Goal: Information Seeking & Learning: Find specific fact

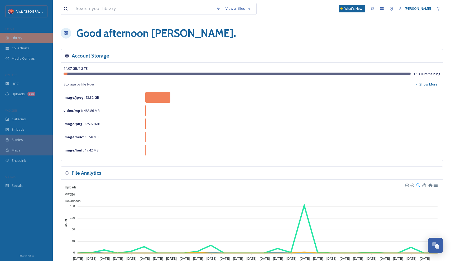
click at [22, 37] on span "Library" at bounding box center [17, 37] width 11 height 5
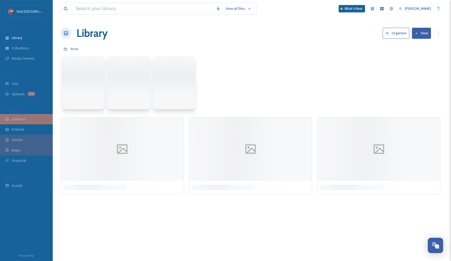
click at [27, 117] on div "Galleries" at bounding box center [26, 119] width 53 height 10
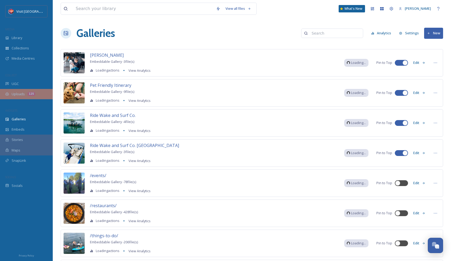
click at [25, 92] on div "Uploads 125" at bounding box center [26, 94] width 53 height 10
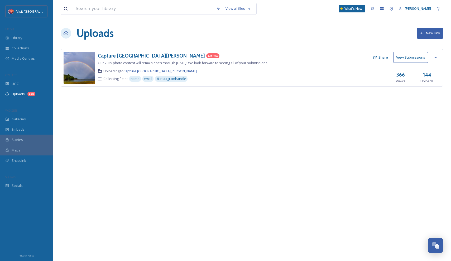
click at [142, 56] on h3 "Capture [GEOGRAPHIC_DATA][PERSON_NAME]" at bounding box center [151, 55] width 107 height 6
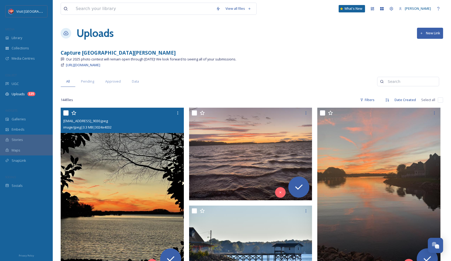
scroll to position [-1, 0]
click at [133, 159] on img at bounding box center [122, 190] width 123 height 164
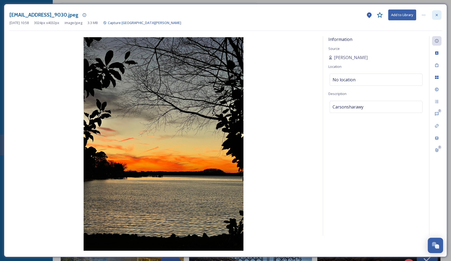
click at [435, 17] on icon at bounding box center [437, 15] width 4 height 4
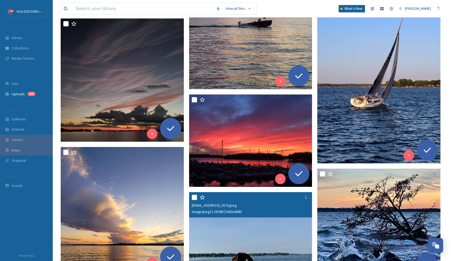
scroll to position [866, 0]
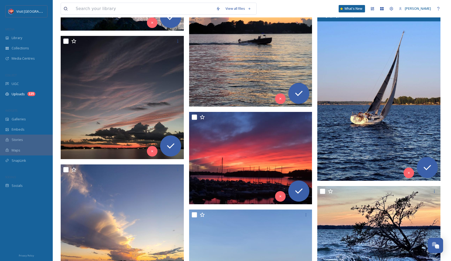
click at [346, 158] on img at bounding box center [378, 88] width 123 height 185
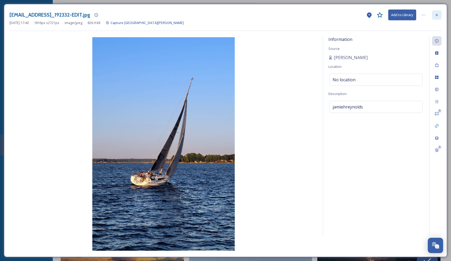
click at [440, 11] on div at bounding box center [436, 14] width 9 height 9
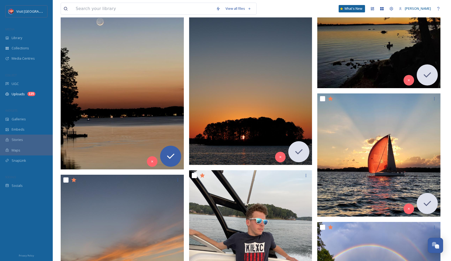
scroll to position [5675, 0]
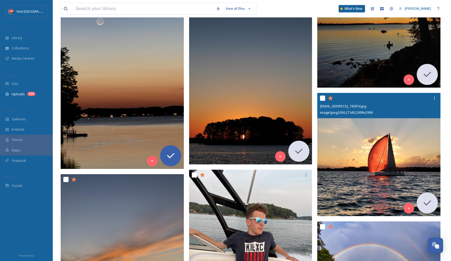
click at [355, 166] on img at bounding box center [378, 154] width 123 height 123
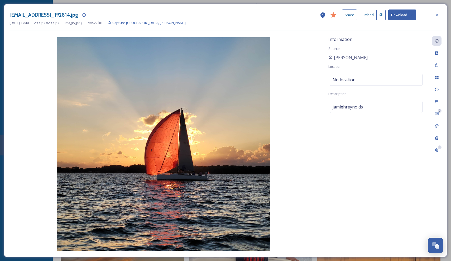
drag, startPoint x: 67, startPoint y: 13, endPoint x: 99, endPoint y: 13, distance: 32.2
click at [78, 13] on h3 "[EMAIL_ADDRESS]_192814.jpg" at bounding box center [43, 15] width 69 height 8
click at [112, 8] on div "[EMAIL_ADDRESS]_192814.jpg Share Embed Download [DATE] 17:40 2999 px x 2999 px …" at bounding box center [225, 130] width 443 height 253
drag, startPoint x: 375, startPoint y: 54, endPoint x: 333, endPoint y: 57, distance: 42.6
click at [333, 57] on div "[PERSON_NAME]" at bounding box center [375, 57] width 95 height 6
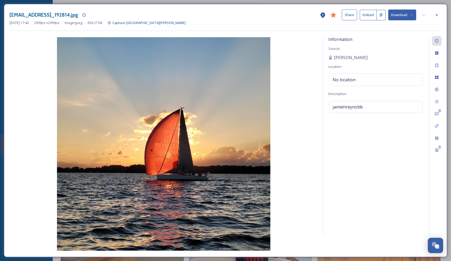
click at [348, 48] on div "Information Source [PERSON_NAME] Location No location Description jamiehreynolds" at bounding box center [376, 135] width 106 height 199
drag, startPoint x: 364, startPoint y: 57, endPoint x: 333, endPoint y: 57, distance: 30.9
click at [333, 57] on div "[PERSON_NAME]" at bounding box center [375, 57] width 95 height 6
copy span "[PERSON_NAME]"
